Goal: Task Accomplishment & Management: Manage account settings

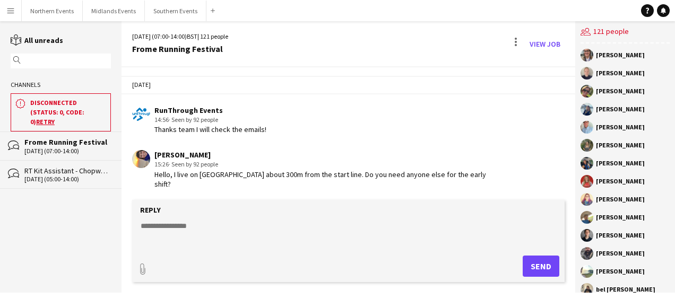
scroll to position [2513, 0]
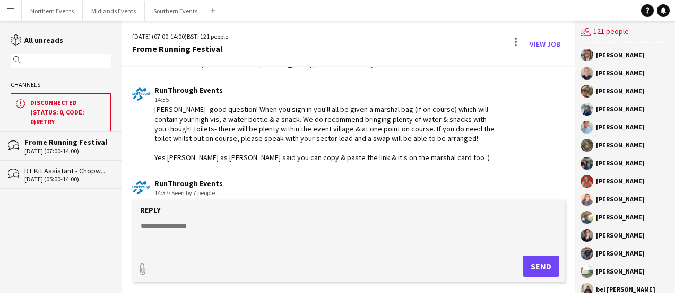
click at [222, 232] on textarea at bounding box center [351, 235] width 422 height 28
click at [3, 11] on button "Menu" at bounding box center [10, 10] width 21 height 21
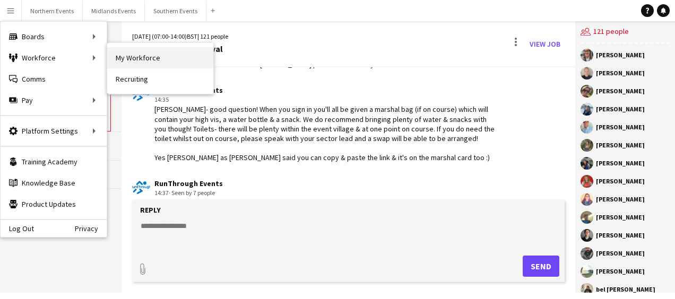
click at [128, 59] on link "My Workforce" at bounding box center [160, 57] width 106 height 21
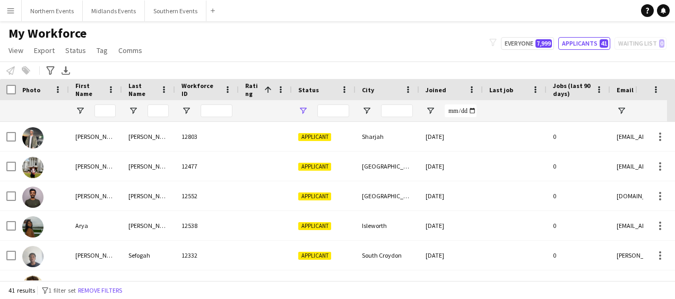
type input "**********"
click at [593, 37] on button "Applicants 41" at bounding box center [584, 43] width 52 height 13
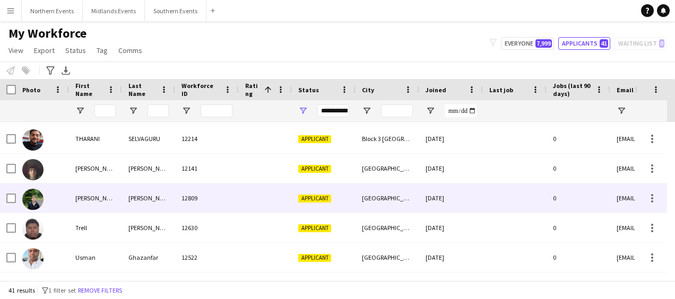
click at [388, 197] on div "[GEOGRAPHIC_DATA]" at bounding box center [387, 198] width 64 height 29
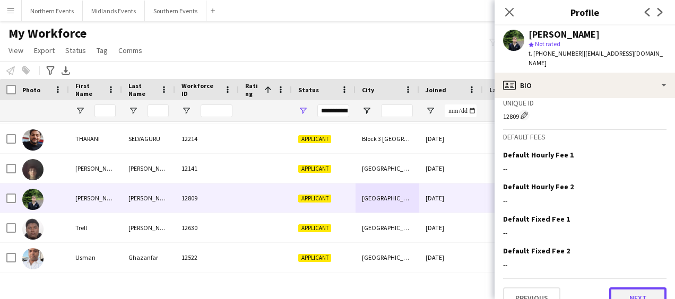
click at [629, 288] on button "Next" at bounding box center [637, 298] width 57 height 21
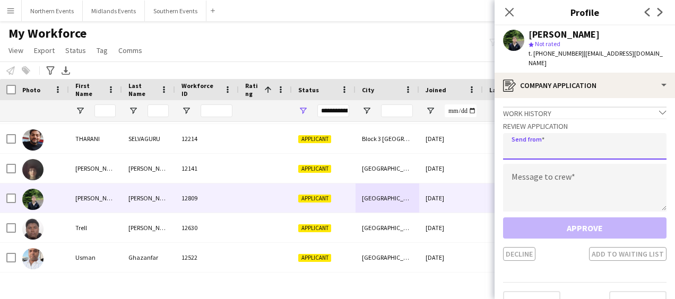
click at [579, 142] on input "email" at bounding box center [584, 146] width 163 height 27
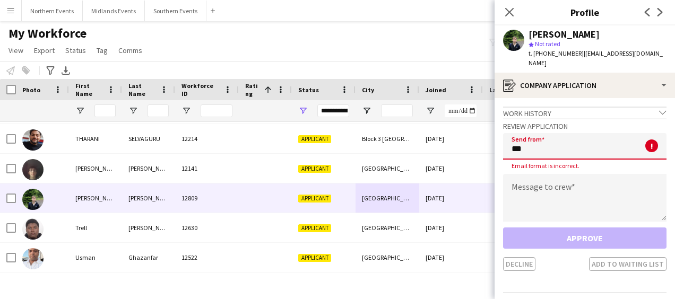
type input "**********"
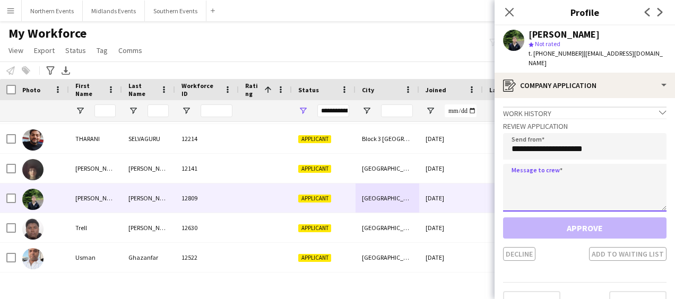
click at [537, 175] on textarea at bounding box center [584, 188] width 163 height 48
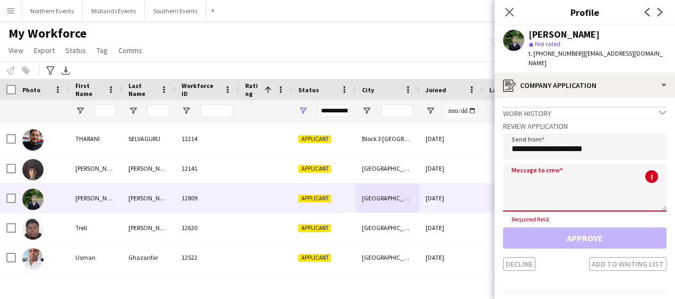
paste textarea "**********"
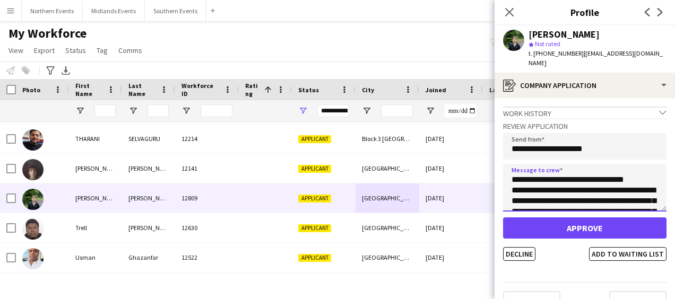
scroll to position [59, 0]
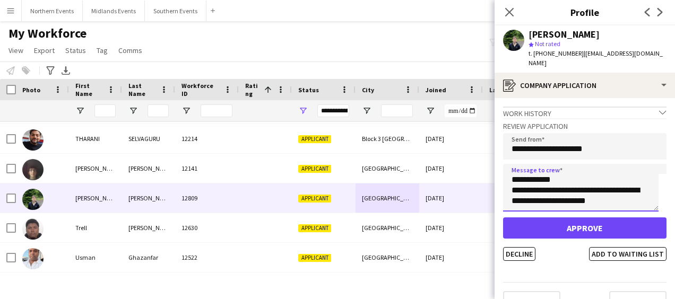
type textarea "**********"
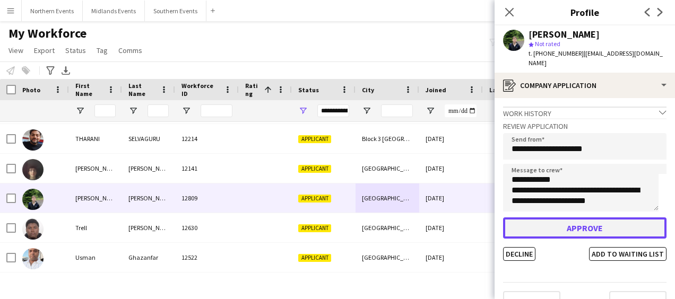
click at [556, 217] on button "Approve" at bounding box center [584, 227] width 163 height 21
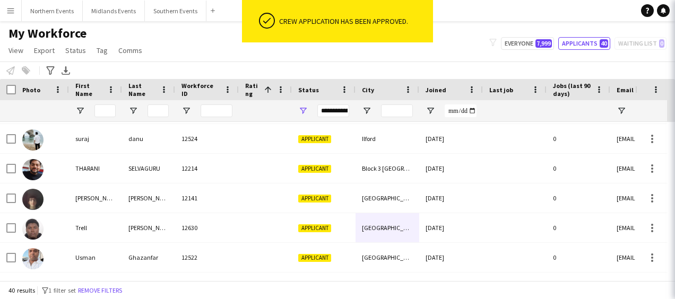
scroll to position [1038, 0]
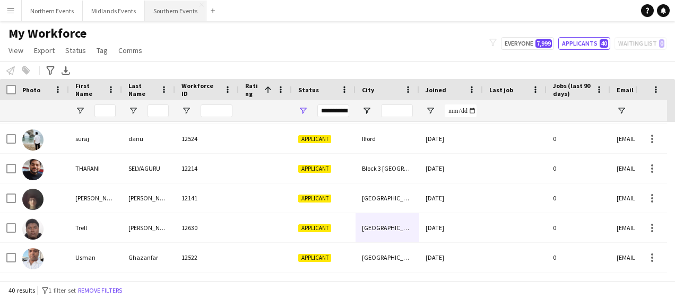
click at [163, 14] on button "Southern Events Close" at bounding box center [176, 11] width 62 height 21
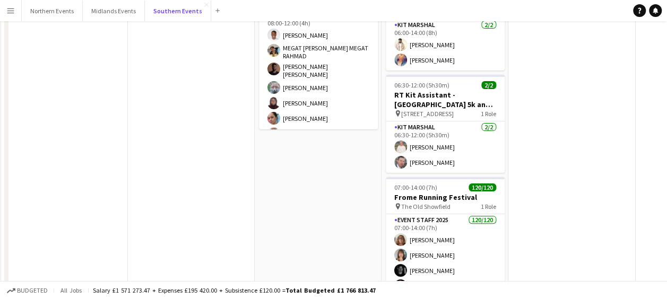
scroll to position [0, 380]
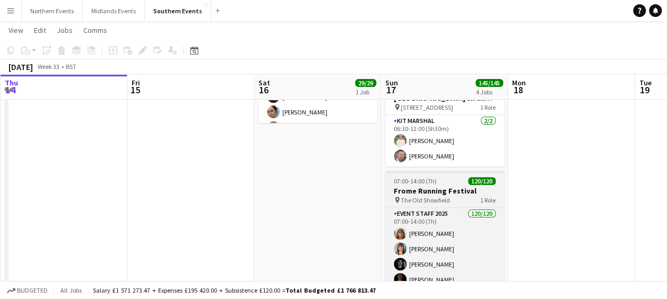
click at [423, 191] on h3 "Frome Running Festival" at bounding box center [444, 191] width 119 height 10
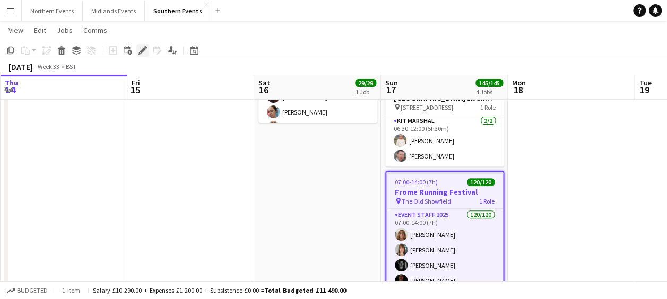
click at [142, 53] on icon at bounding box center [143, 51] width 6 height 6
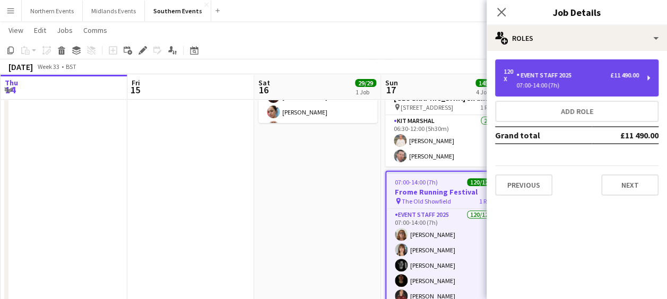
click at [541, 79] on div "Event Staff 2025" at bounding box center [545, 75] width 59 height 7
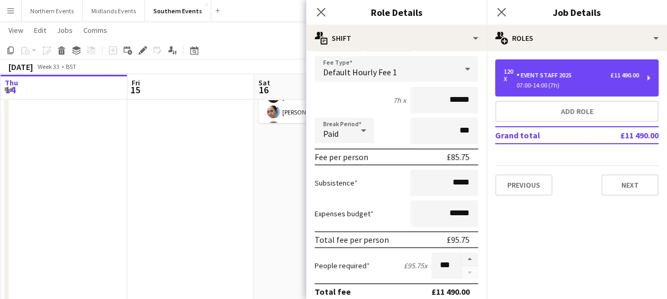
scroll to position [95, 0]
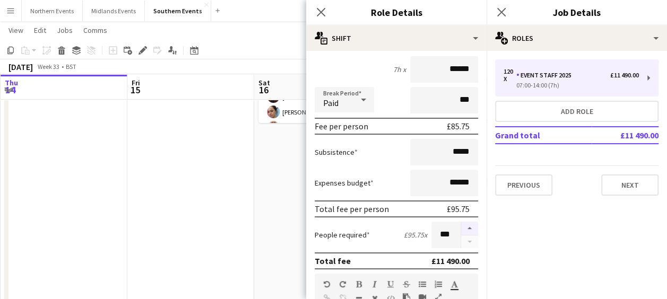
click at [461, 228] on button "button" at bounding box center [469, 229] width 17 height 14
type input "***"
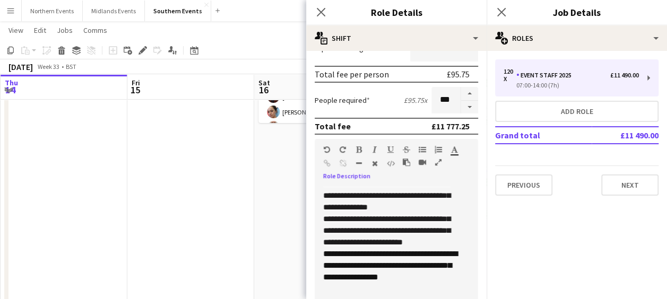
scroll to position [186, 0]
drag, startPoint x: 412, startPoint y: 258, endPoint x: 515, endPoint y: 269, distance: 103.6
click at [515, 269] on mat-expansion-panel "pencil3 General details 120 x Event Staff 2025 £11 490.00 07:00-14:00 (7h) Add …" at bounding box center [576, 175] width 180 height 248
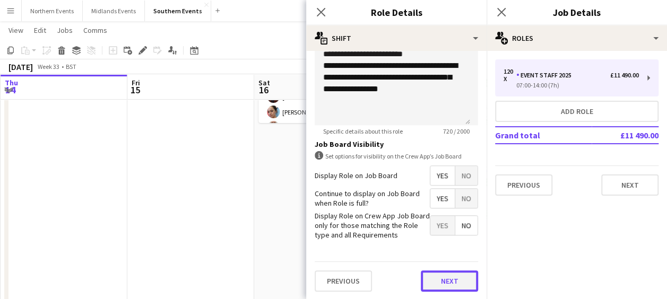
click at [447, 284] on button "Next" at bounding box center [449, 281] width 57 height 21
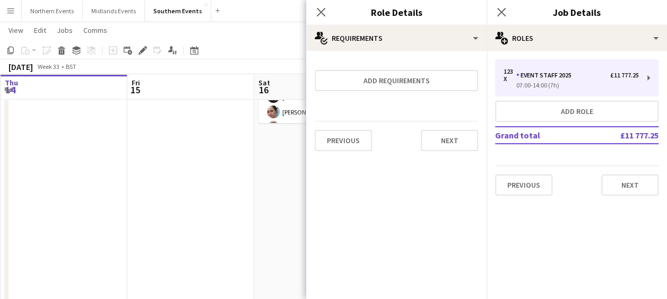
scroll to position [0, 0]
click at [447, 136] on button "Next" at bounding box center [449, 140] width 57 height 21
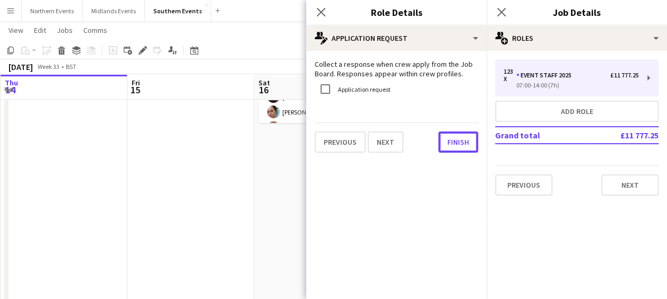
click at [447, 136] on button "Finish" at bounding box center [458, 142] width 40 height 21
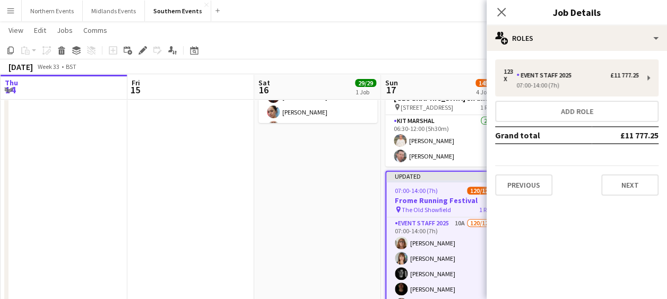
click at [494, 12] on div "Close pop-in" at bounding box center [501, 12] width 30 height 24
click at [504, 12] on icon "Close pop-in" at bounding box center [501, 12] width 10 height 10
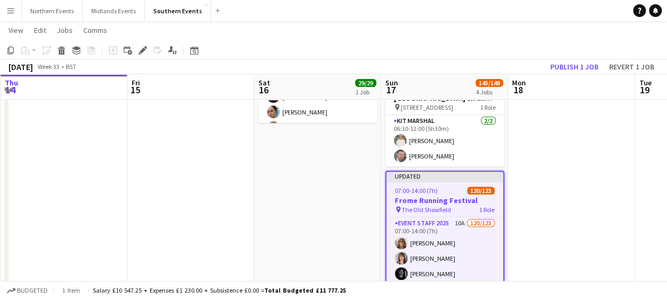
click at [462, 45] on app-toolbar "Copy Paste Paste Ctrl+V Paste with crew Ctrl+Shift+V Paste linked Job [GEOGRAPH…" at bounding box center [333, 50] width 667 height 18
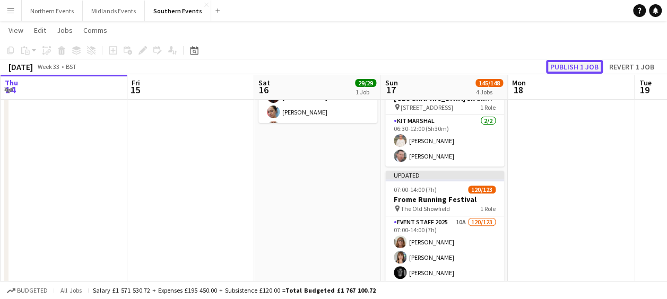
click at [562, 68] on button "Publish 1 job" at bounding box center [574, 67] width 57 height 14
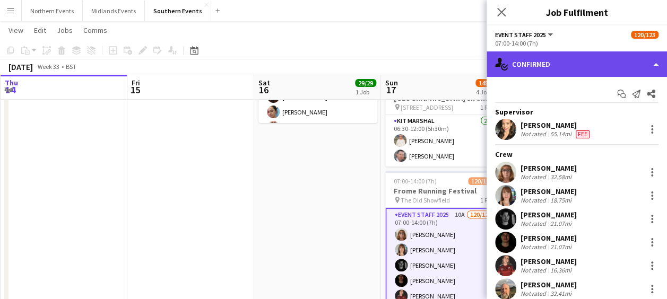
click at [573, 71] on div "single-neutral-actions-check-2 Confirmed" at bounding box center [576, 63] width 180 height 25
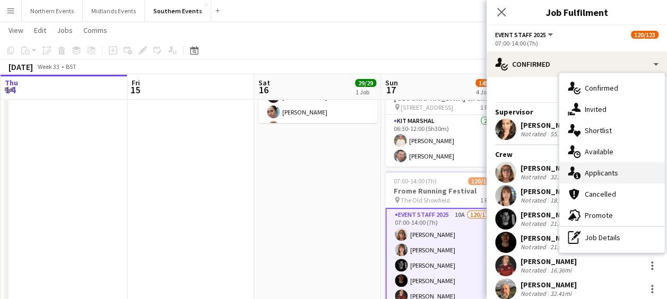
click at [597, 175] on div "single-neutral-actions-information Applicants" at bounding box center [611, 172] width 105 height 21
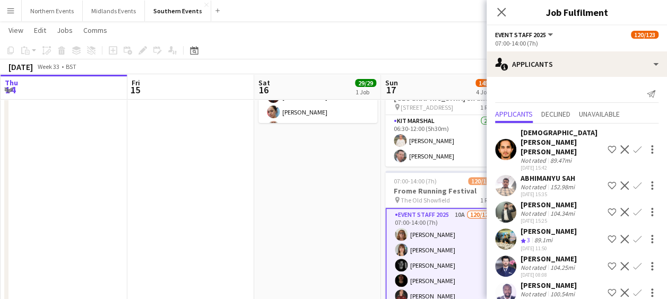
scroll to position [121, 0]
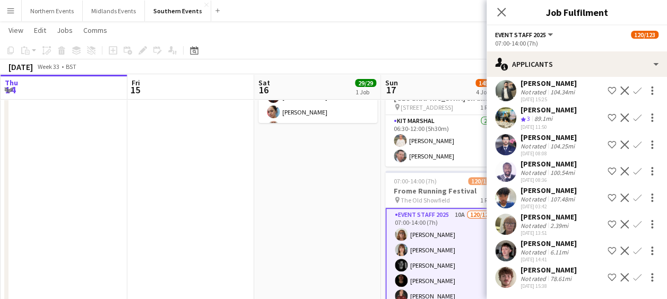
click at [633, 220] on app-icon "Confirm" at bounding box center [637, 224] width 8 height 8
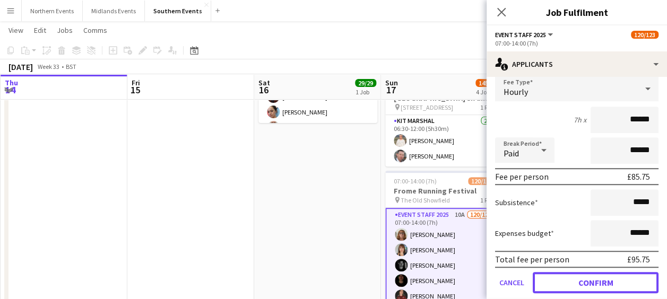
click at [574, 272] on button "Confirm" at bounding box center [596, 282] width 126 height 21
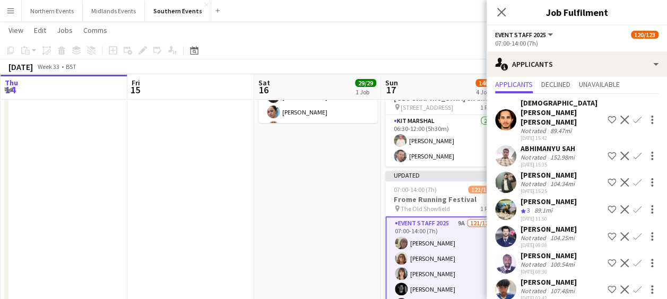
scroll to position [95, 0]
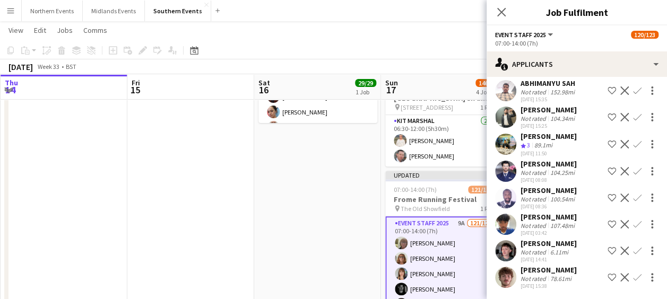
click at [633, 247] on app-icon "Confirm" at bounding box center [637, 251] width 8 height 8
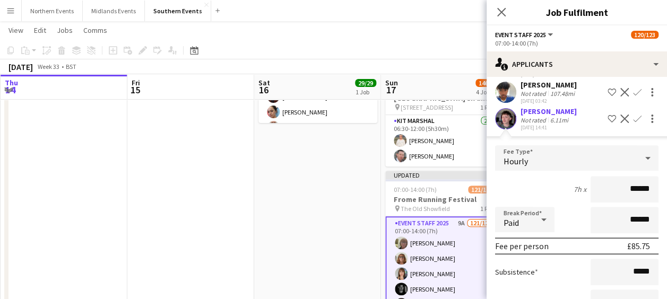
scroll to position [335, 0]
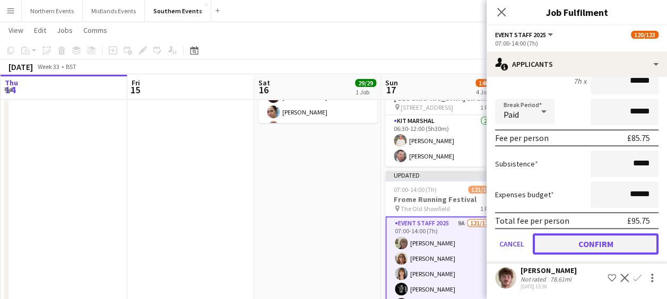
click at [603, 240] on button "Confirm" at bounding box center [596, 243] width 126 height 21
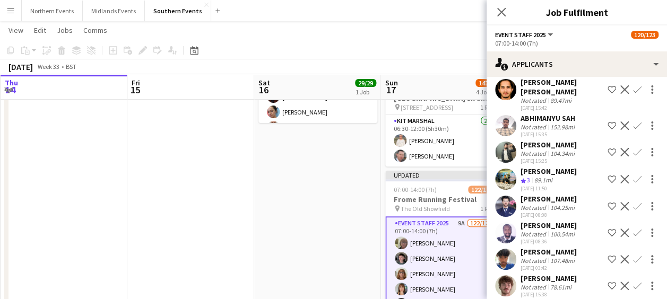
scroll to position [85, 0]
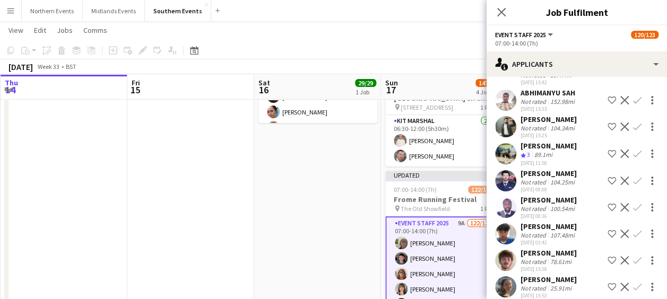
click at [633, 256] on app-icon "Confirm" at bounding box center [637, 260] width 8 height 8
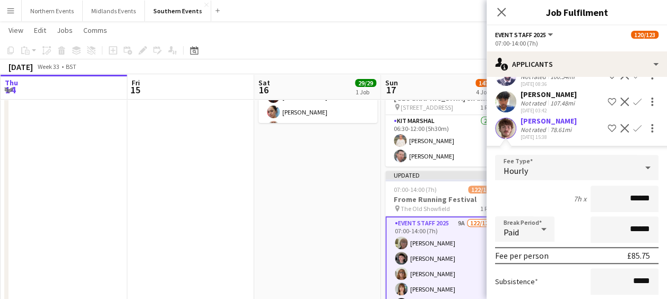
scroll to position [326, 0]
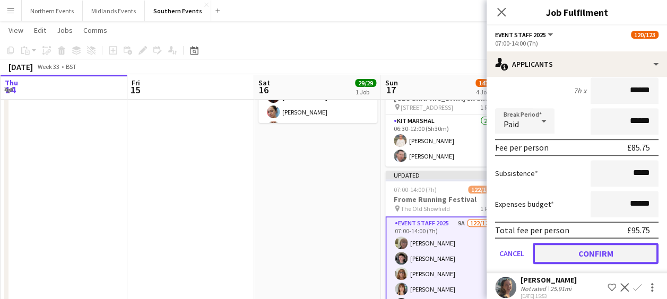
click at [608, 243] on button "Confirm" at bounding box center [596, 253] width 126 height 21
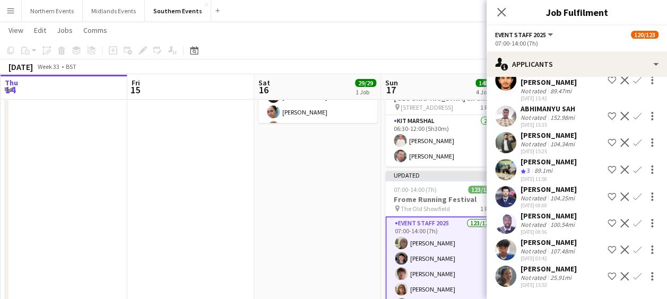
scroll to position [59, 0]
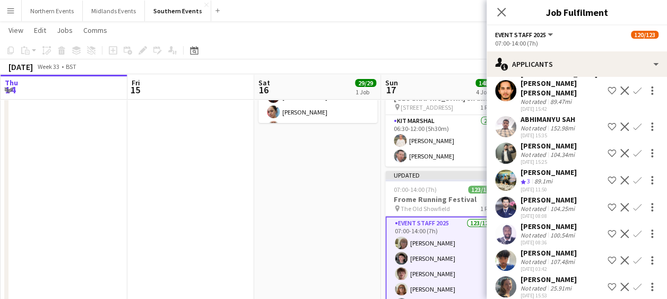
click at [633, 283] on app-icon "Confirm" at bounding box center [637, 287] width 8 height 8
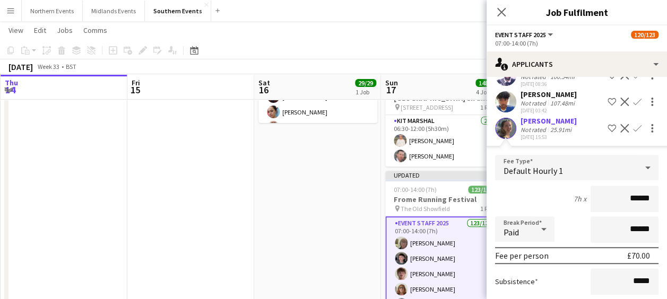
click at [374, 240] on app-date-cell "08:00-12:00 (4h) 29/29 Greenwich 5k and 10k pin Greenwich Park Bandstand 1 Role…" at bounding box center [317, 237] width 127 height 550
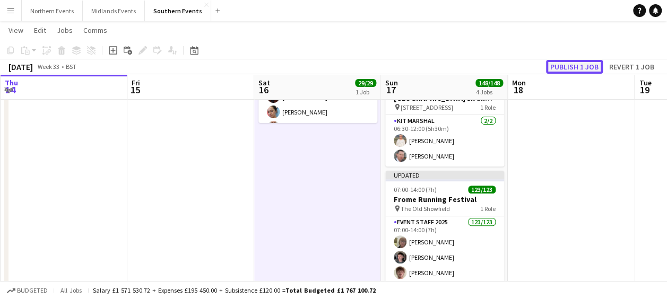
click at [573, 68] on button "Publish 1 job" at bounding box center [574, 67] width 57 height 14
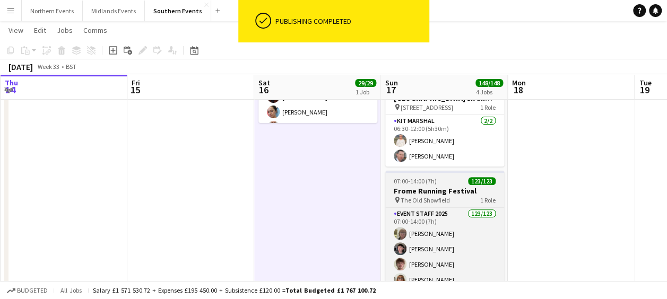
click at [427, 194] on h3 "Frome Running Festival" at bounding box center [444, 191] width 119 height 10
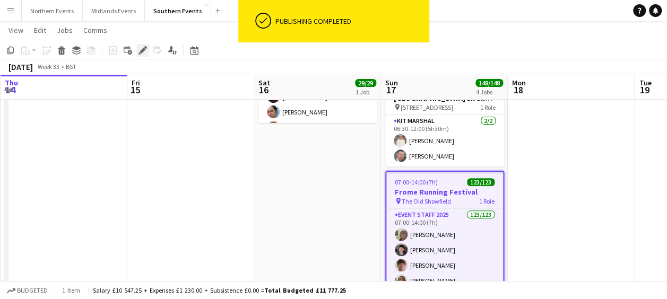
click at [140, 51] on icon "Edit" at bounding box center [142, 50] width 8 height 8
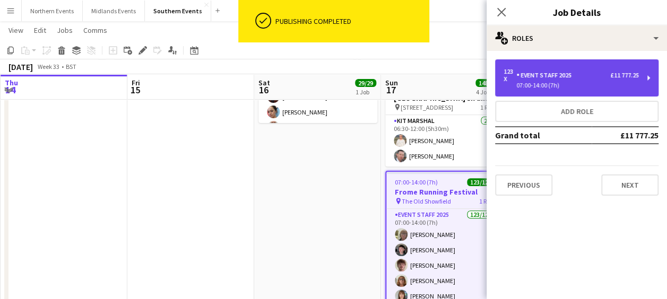
click at [540, 66] on div "123 x Event Staff 2025 £11 777.25 07:00-14:00 (7h)" at bounding box center [576, 77] width 163 height 37
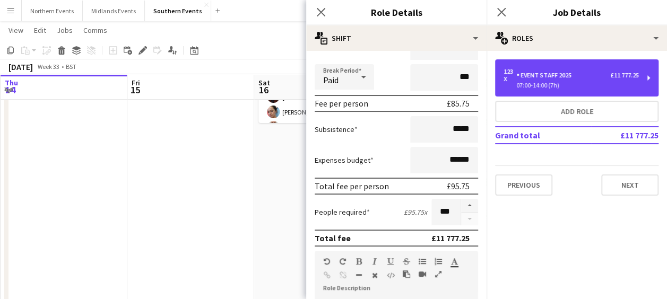
scroll to position [162, 0]
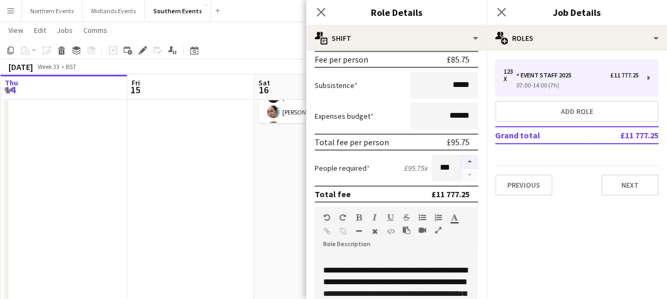
click at [461, 163] on button "button" at bounding box center [469, 162] width 17 height 14
click at [461, 162] on button "button" at bounding box center [469, 162] width 17 height 14
type input "***"
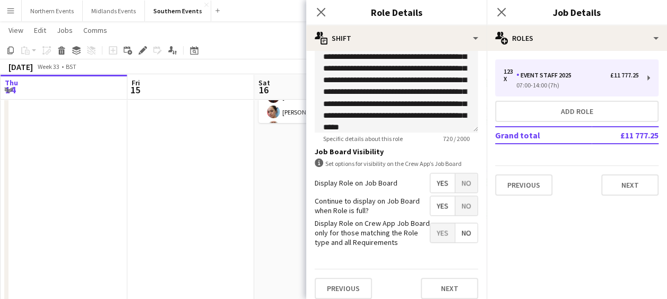
scroll to position [419, 0]
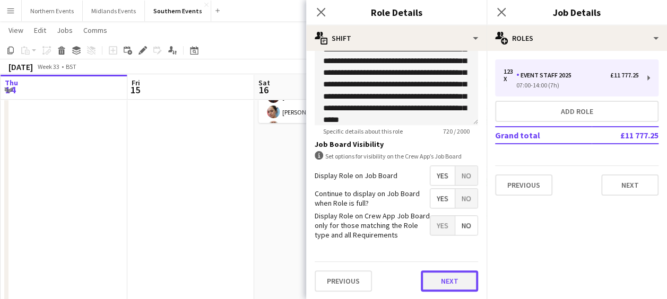
click at [431, 274] on button "Next" at bounding box center [449, 281] width 57 height 21
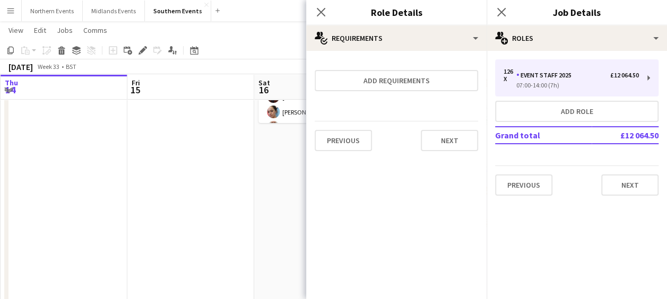
scroll to position [0, 0]
click at [442, 136] on button "Next" at bounding box center [449, 140] width 57 height 21
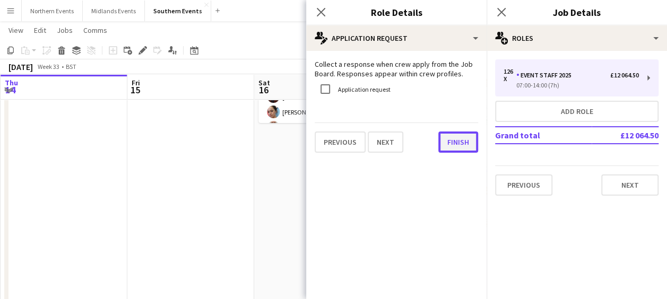
click at [442, 136] on button "Finish" at bounding box center [458, 142] width 40 height 21
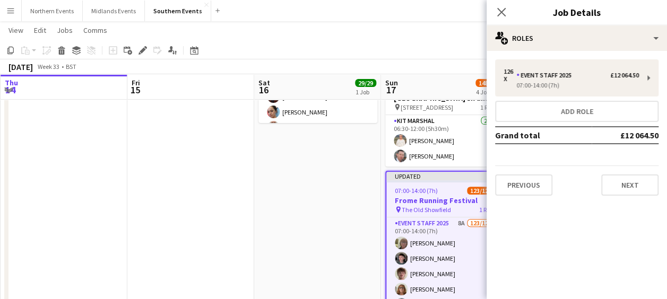
click at [495, 11] on app-icon "Close pop-in" at bounding box center [501, 12] width 13 height 13
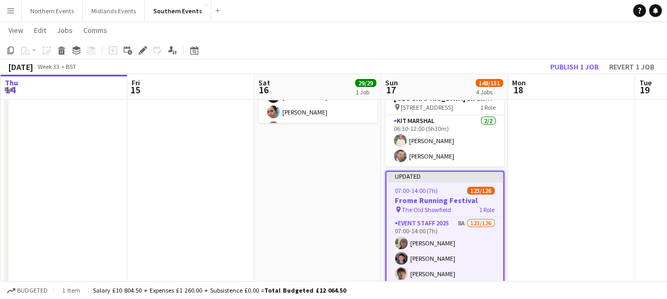
click at [463, 34] on app-page-menu "View Day view expanded Day view collapsed Month view Date picker Jump to [DATE]…" at bounding box center [333, 31] width 667 height 20
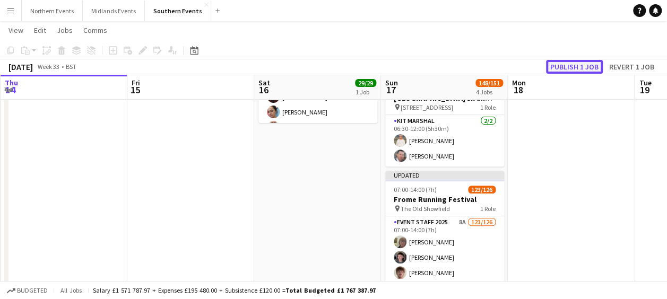
click at [562, 69] on button "Publish 1 job" at bounding box center [574, 67] width 57 height 14
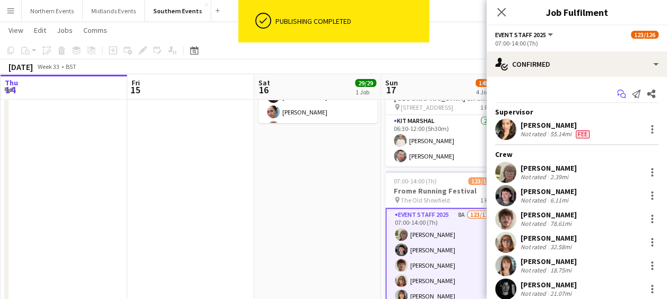
click at [620, 97] on icon at bounding box center [622, 95] width 5 height 5
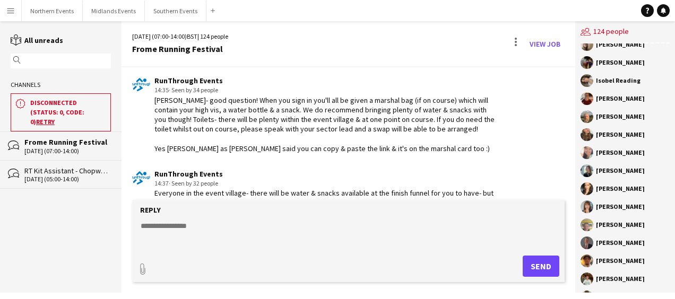
scroll to position [1998, 0]
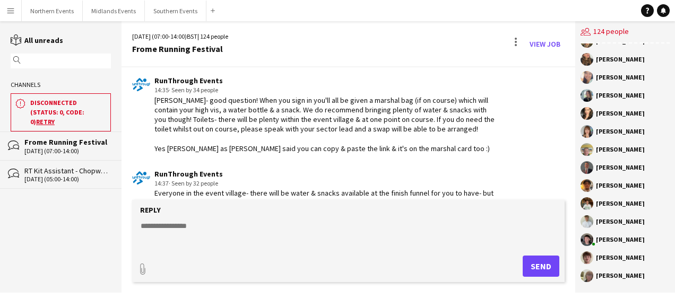
drag, startPoint x: 596, startPoint y: 237, endPoint x: 645, endPoint y: 277, distance: 63.6
click at [645, 277] on div "[PERSON_NAME] [PERSON_NAME] [PERSON_NAME] [PERSON_NAME] [PERSON_NAME] [PERSON_N…" at bounding box center [625, 167] width 100 height 249
copy div "[PERSON_NAME] [PERSON_NAME] [PERSON_NAME]"
click at [164, 13] on button "Southern Events Close" at bounding box center [176, 11] width 62 height 21
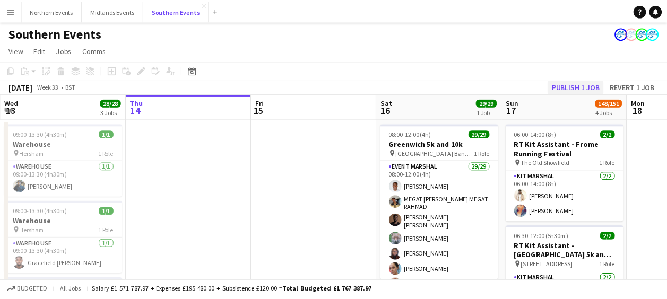
scroll to position [0, 429]
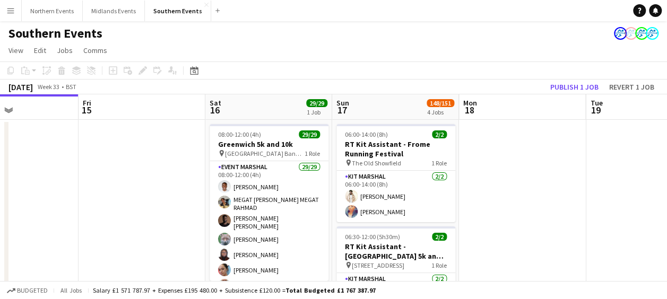
click at [576, 80] on div "[DATE] Week 33 • BST Publish 1 job Revert 1 job" at bounding box center [333, 87] width 667 height 15
click at [575, 83] on button "Publish 1 job" at bounding box center [574, 87] width 57 height 14
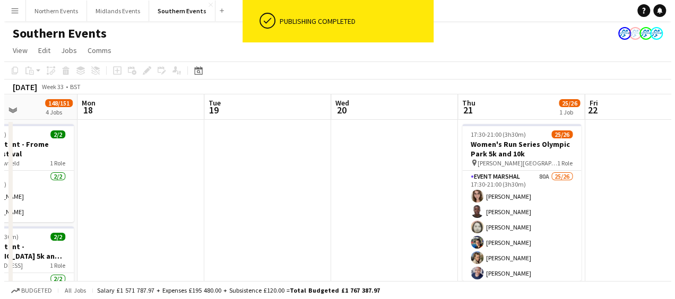
scroll to position [0, 434]
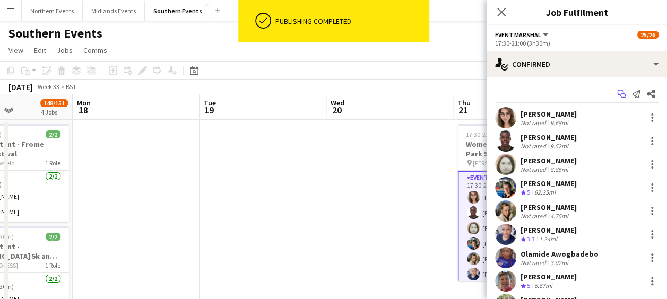
click at [617, 92] on icon "Start chat" at bounding box center [621, 94] width 8 height 8
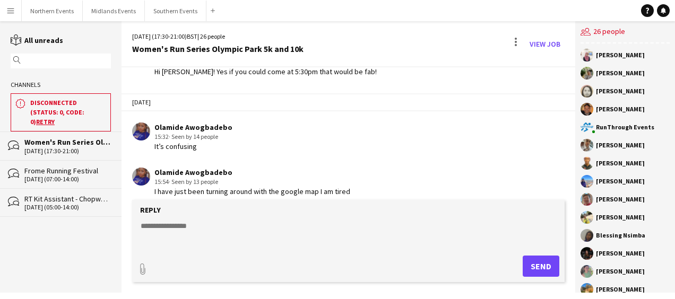
scroll to position [1539, 0]
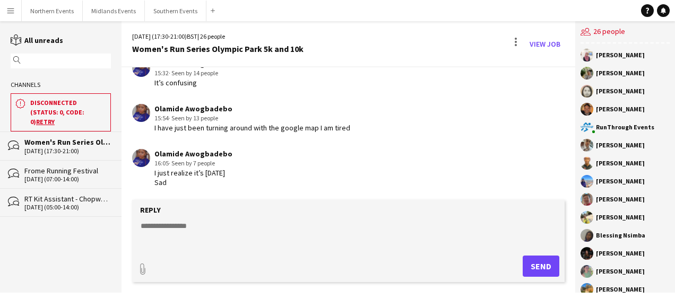
click at [202, 229] on textarea at bounding box center [351, 235] width 422 height 28
type textarea "*"
type textarea "**********"
drag, startPoint x: 553, startPoint y: 255, endPoint x: 544, endPoint y: 265, distance: 13.9
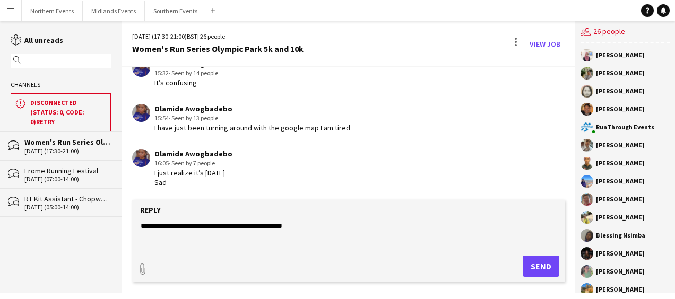
click at [544, 265] on form "**********" at bounding box center [348, 241] width 432 height 82
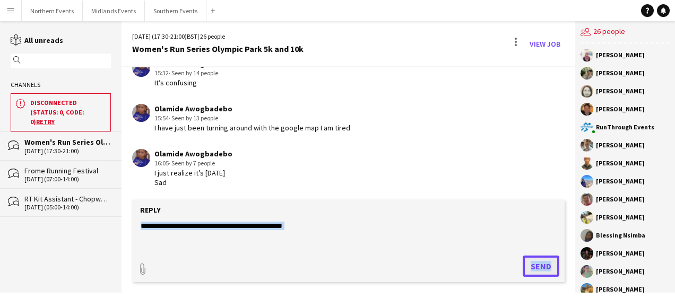
click at [544, 265] on button "Send" at bounding box center [540, 266] width 37 height 21
